Goal: Information Seeking & Learning: Learn about a topic

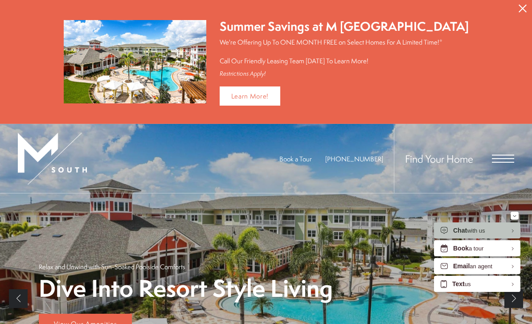
click at [505, 158] on span "Open Menu" at bounding box center [502, 158] width 22 height 1
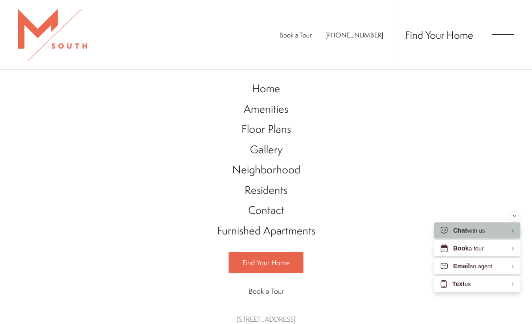
click at [280, 131] on span "Floor Plans" at bounding box center [265, 128] width 49 height 15
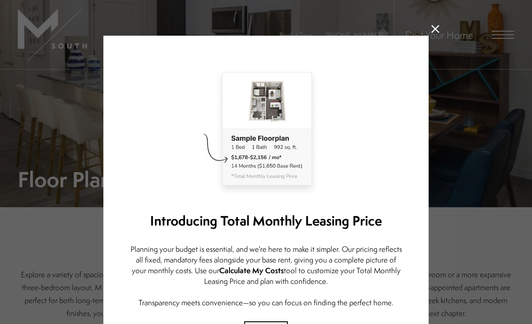
click at [439, 30] on icon at bounding box center [435, 29] width 8 height 8
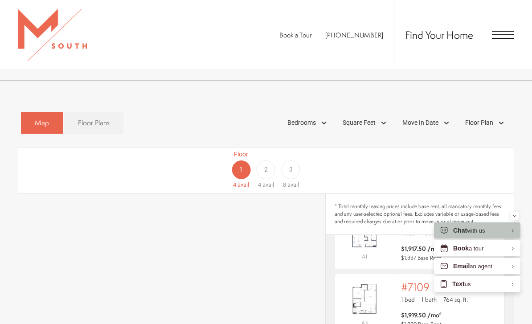
scroll to position [412, 0]
click at [108, 127] on div "Map Floor Plans Bedrooms 1 Bedroom" at bounding box center [266, 304] width 496 height 390
click at [109, 119] on span "Floor Plans" at bounding box center [94, 124] width 32 height 10
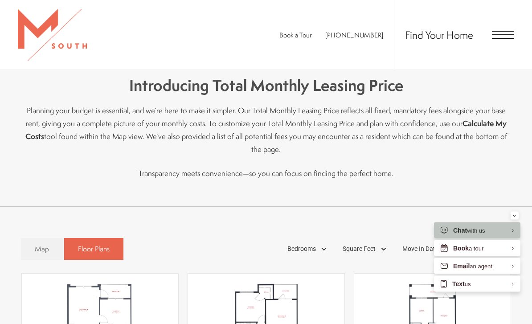
scroll to position [287, 0]
click at [52, 238] on link "Map" at bounding box center [42, 249] width 42 height 22
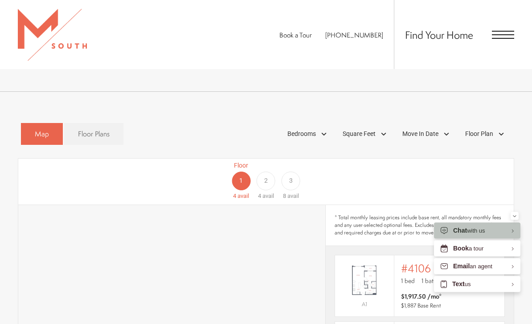
scroll to position [380, 0]
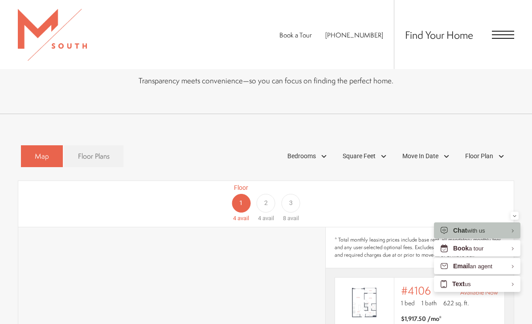
click at [328, 149] on div "Bedrooms" at bounding box center [308, 156] width 51 height 15
click at [308, 192] on span "2 Bedroom" at bounding box center [291, 197] width 45 height 10
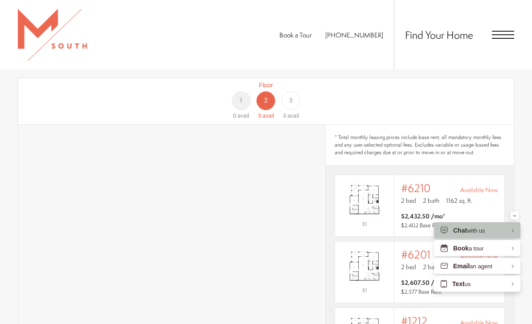
click at [296, 92] on div "3" at bounding box center [290, 101] width 19 height 19
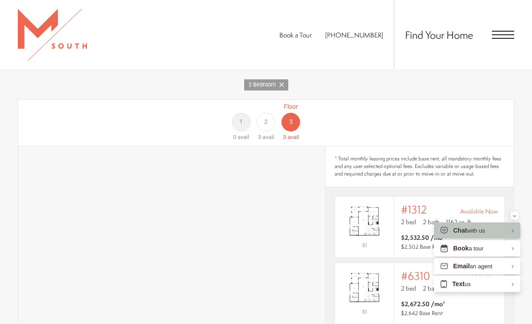
scroll to position [467, 0]
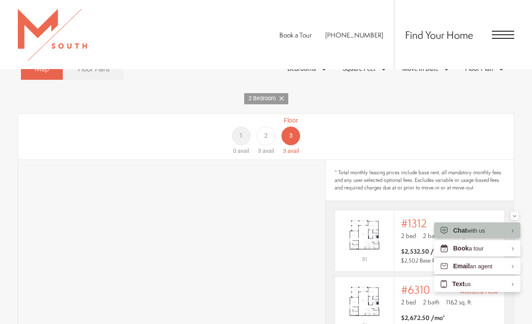
click at [265, 131] on span "2" at bounding box center [266, 135] width 4 height 9
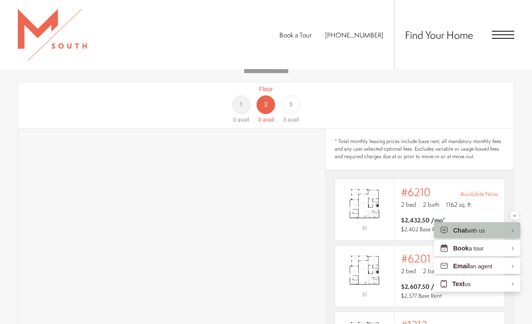
click at [296, 96] on div "3" at bounding box center [290, 105] width 19 height 19
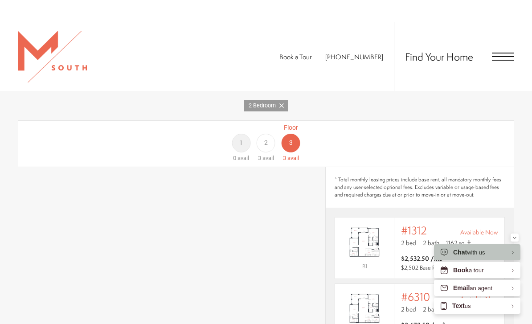
scroll to position [458, 0]
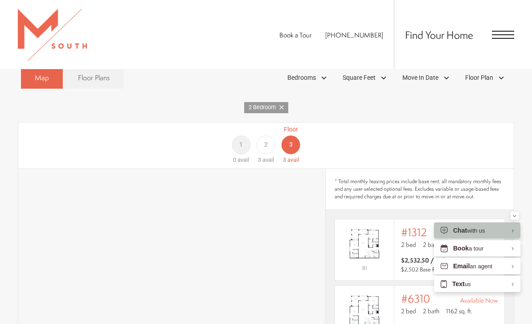
click at [265, 139] on div "2" at bounding box center [265, 144] width 19 height 19
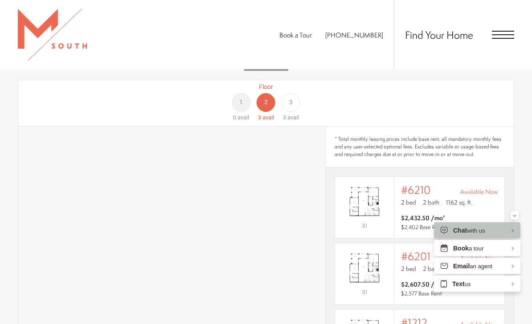
scroll to position [501, 0]
click at [281, 81] on div "Floor 3 3 avail" at bounding box center [290, 101] width 25 height 40
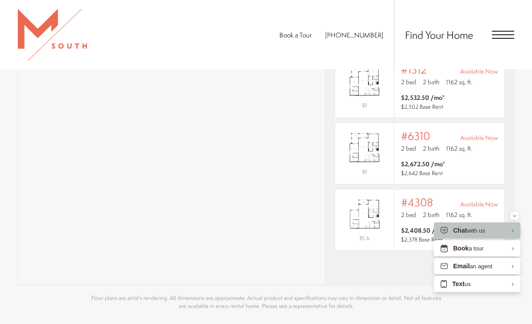
scroll to position [632, 0]
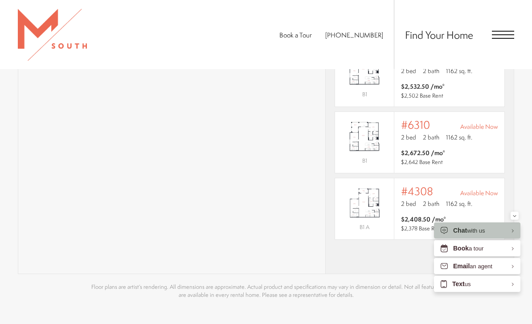
click at [385, 204] on img "View #4308" at bounding box center [364, 202] width 59 height 37
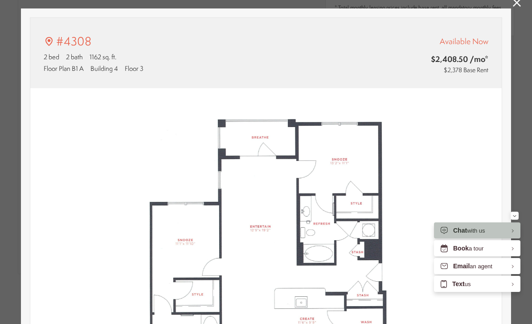
type input "**********"
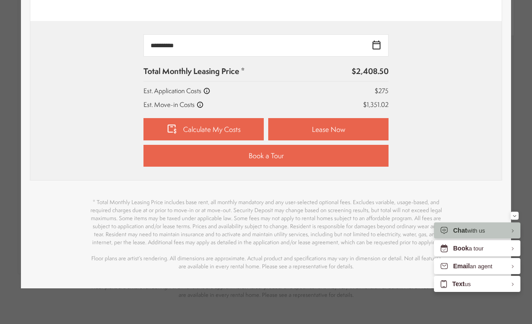
scroll to position [389, 0]
